Goal: Find specific page/section: Find specific page/section

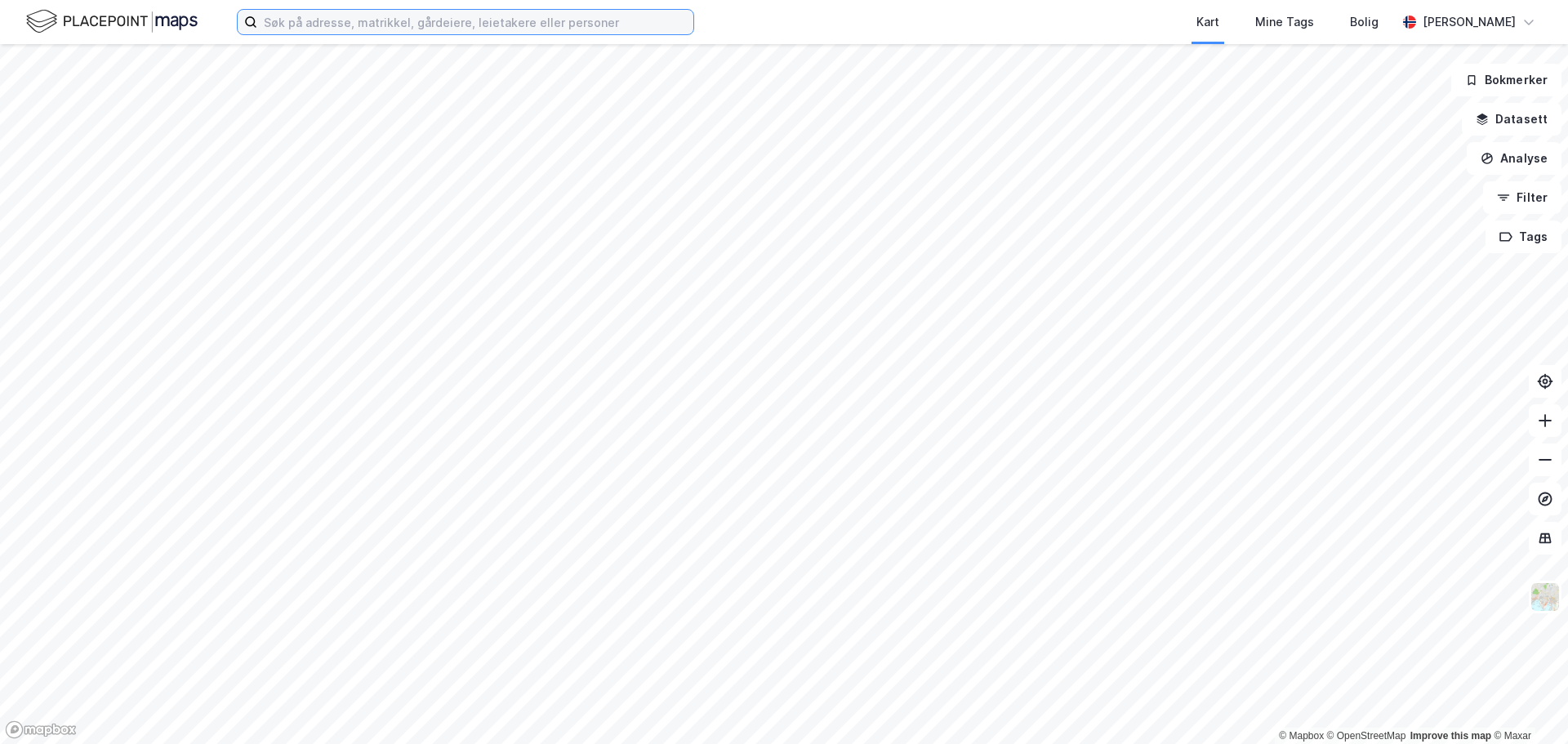
click at [334, 25] on input at bounding box center [475, 22] width 436 height 25
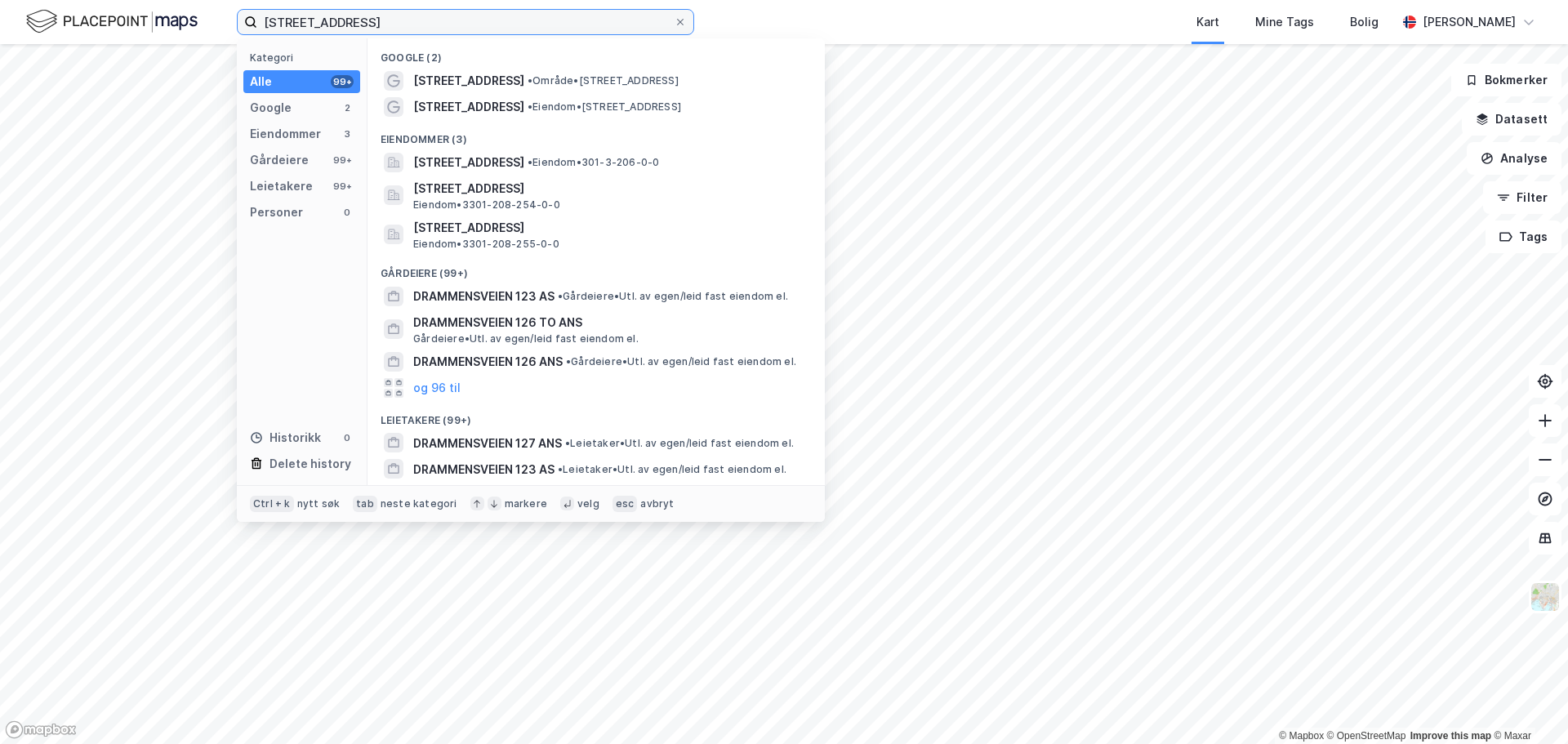
type input "[STREET_ADDRESS]"
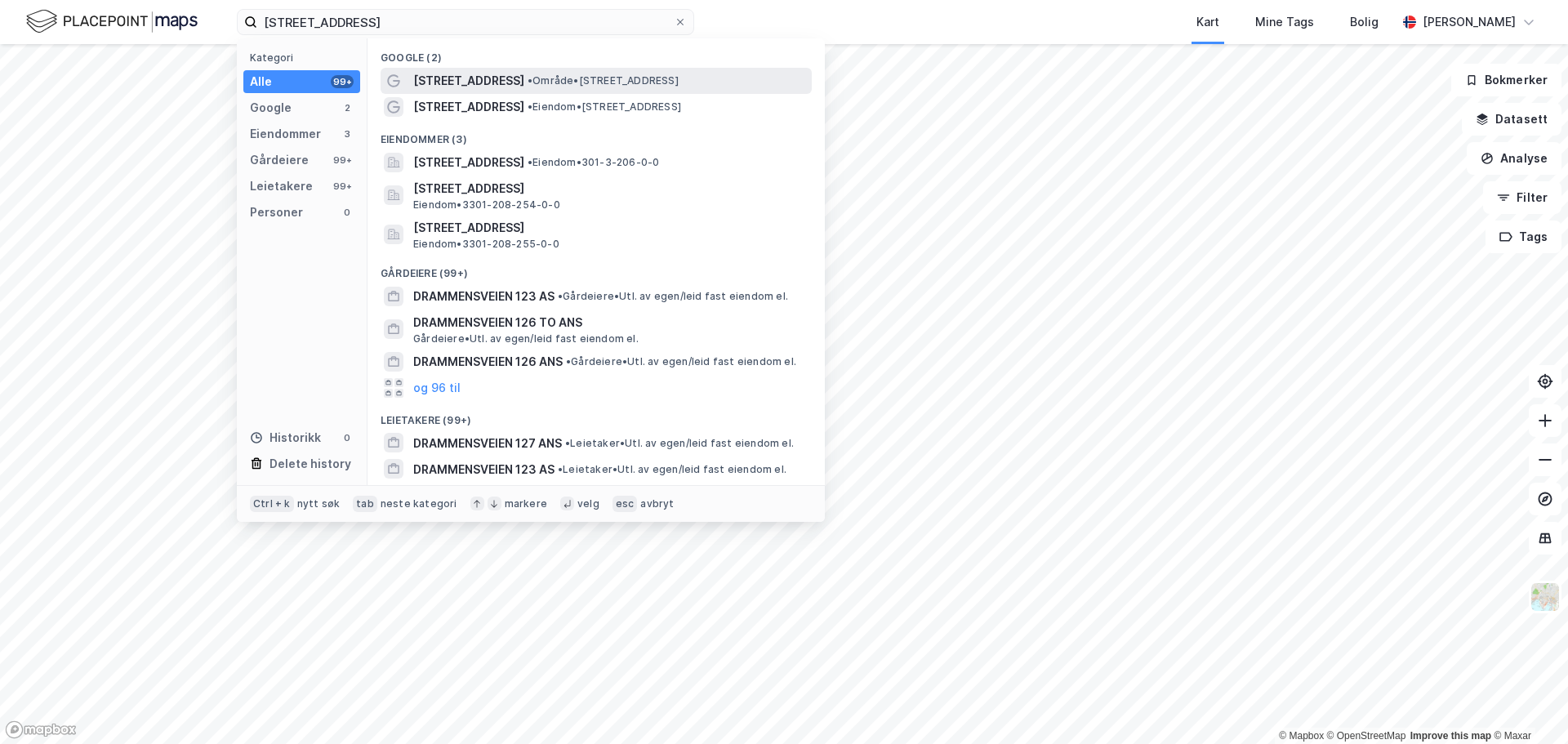
click at [479, 80] on span "[STREET_ADDRESS]" at bounding box center [469, 81] width 112 height 20
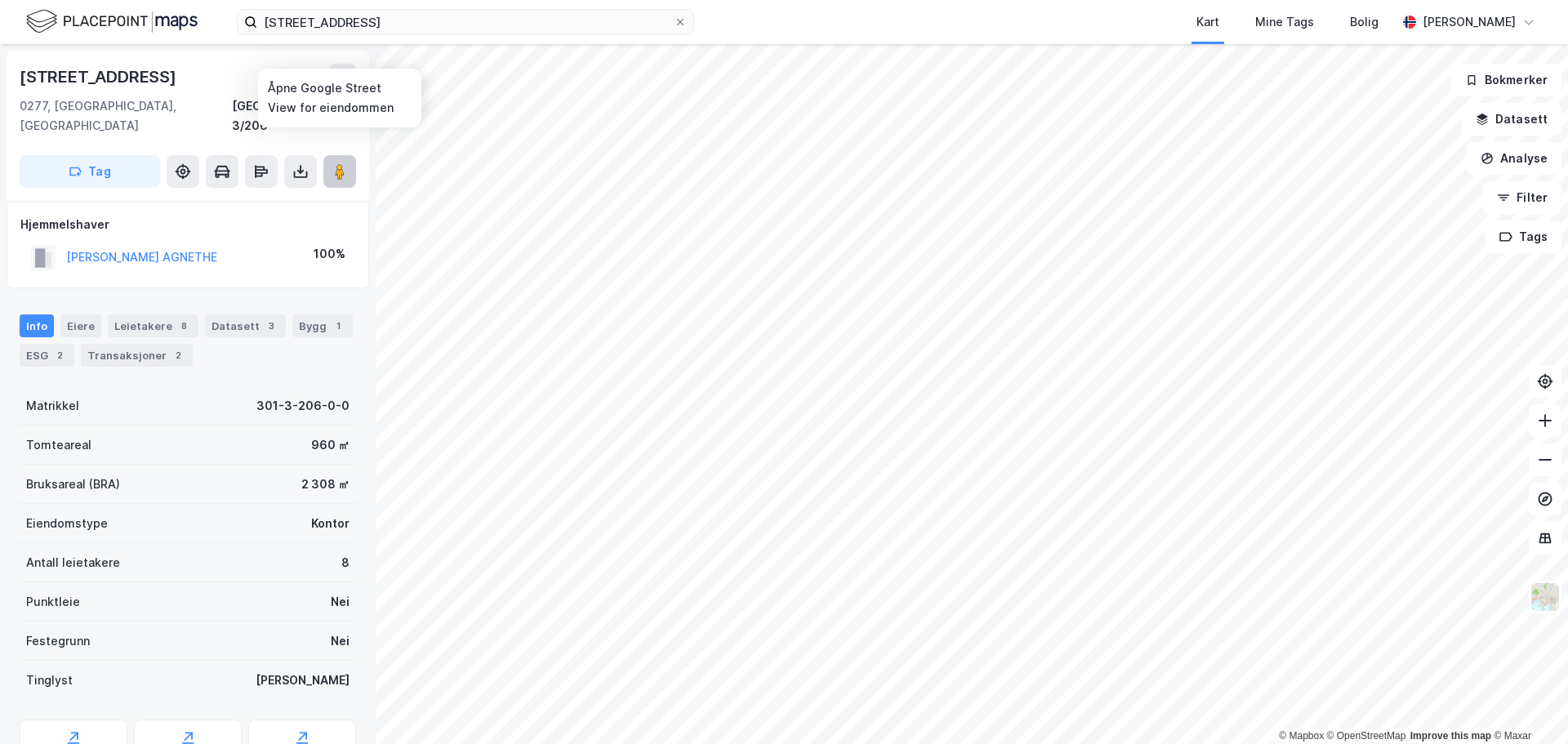
click at [335, 163] on icon at bounding box center [339, 171] width 16 height 16
